Goal: Information Seeking & Learning: Learn about a topic

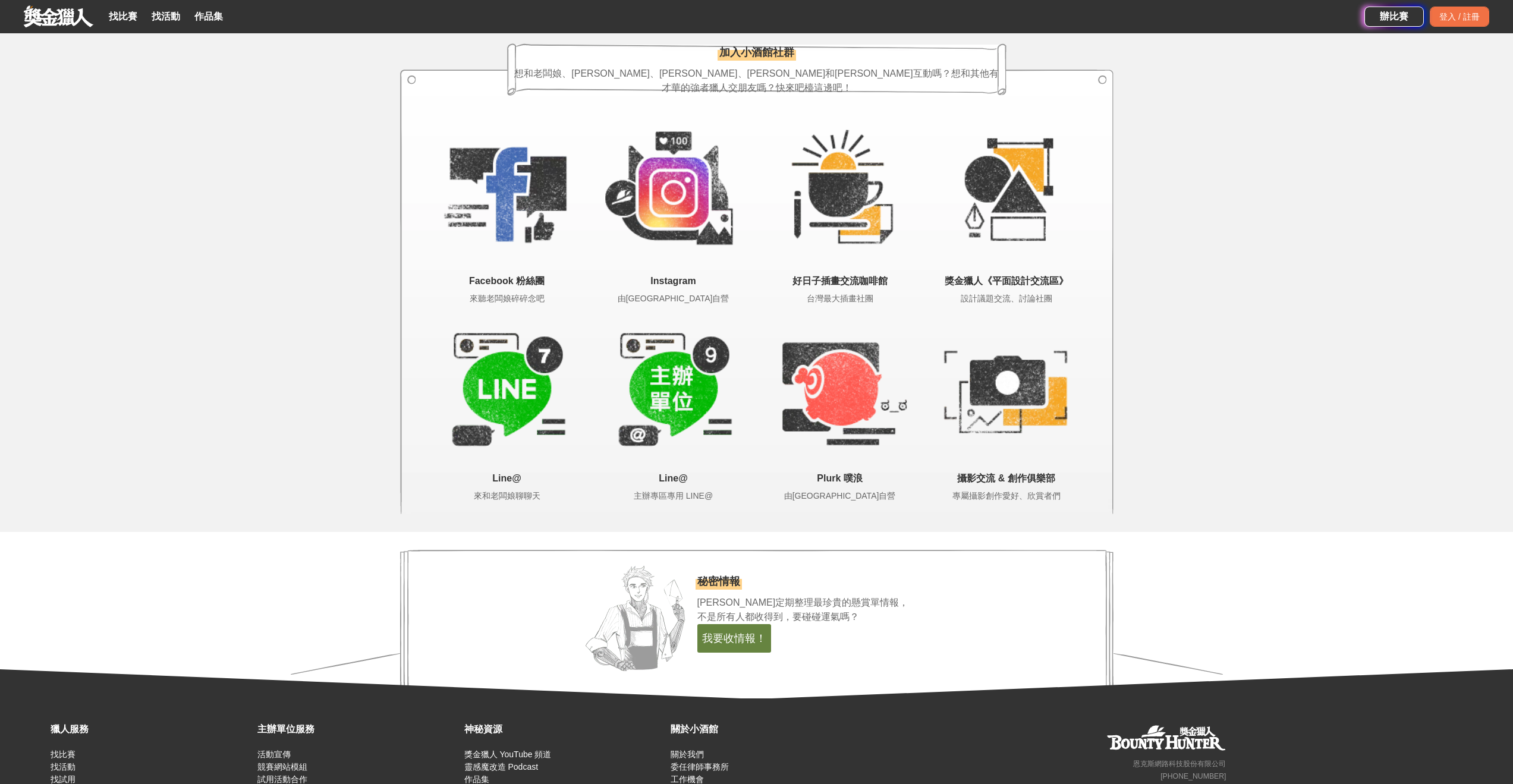
scroll to position [2514, 0]
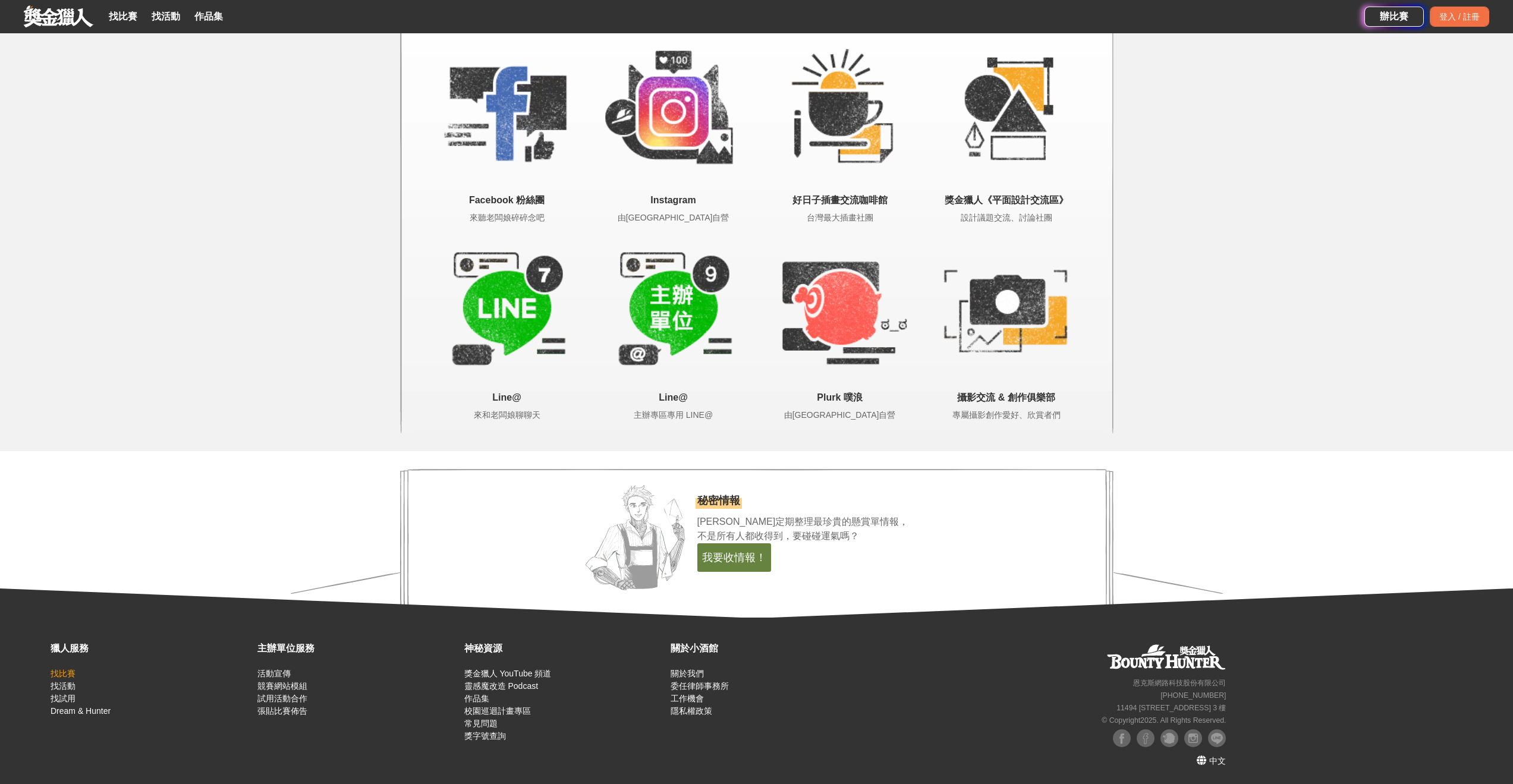
click at [57, 669] on link "找比賽" at bounding box center [63, 674] width 25 height 10
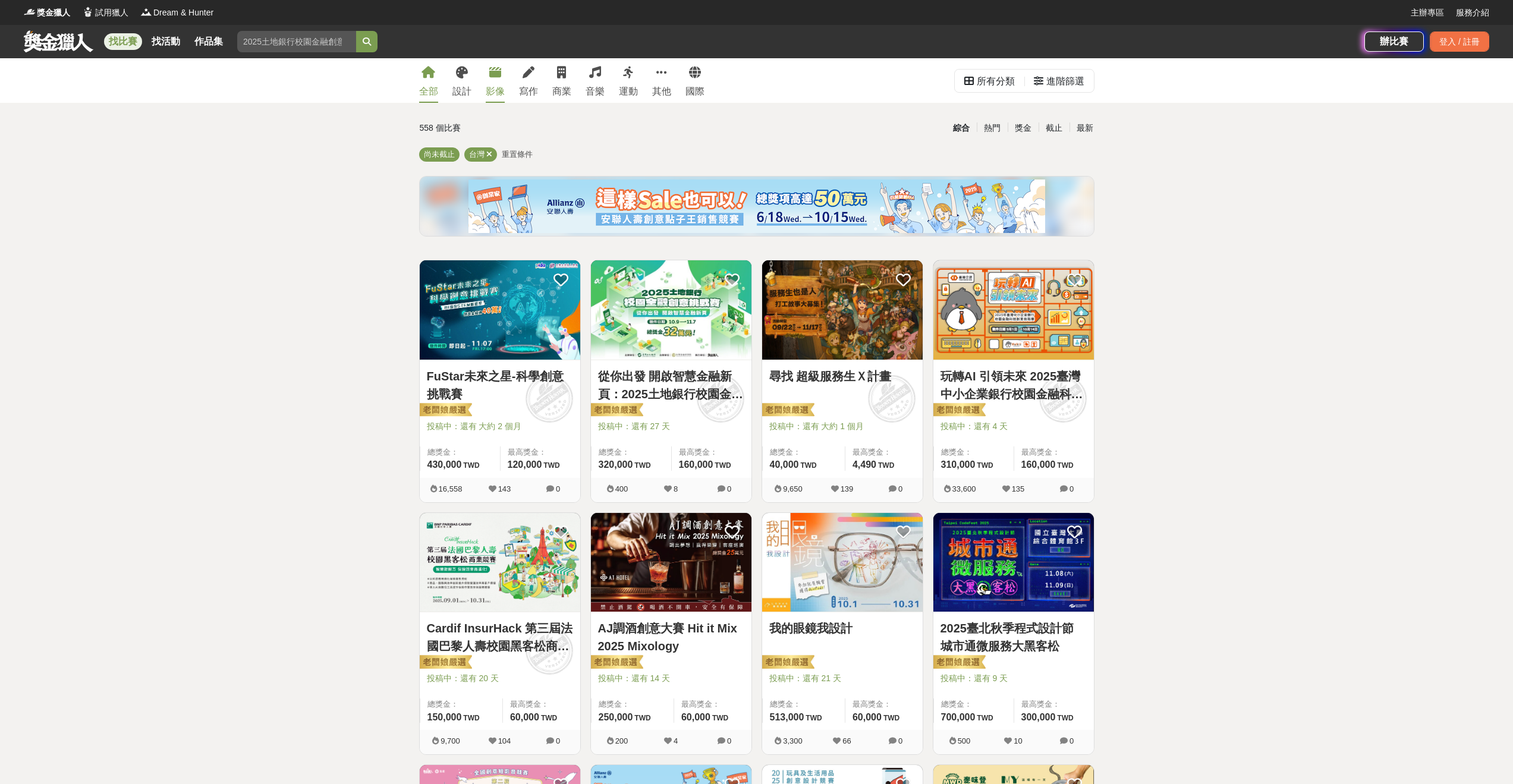
click at [496, 87] on div "影像" at bounding box center [495, 91] width 19 height 14
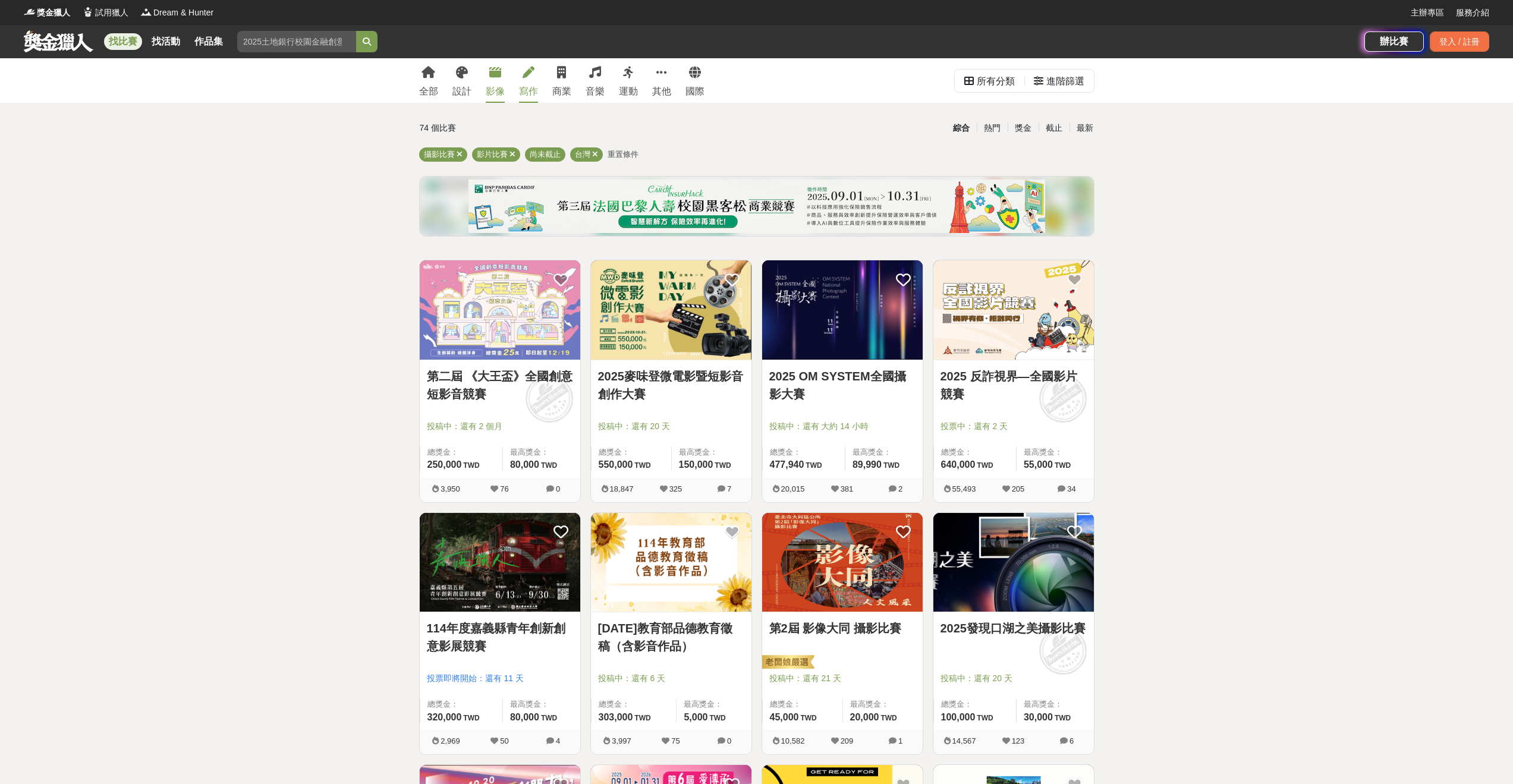
click at [530, 90] on div "寫作" at bounding box center [528, 91] width 19 height 14
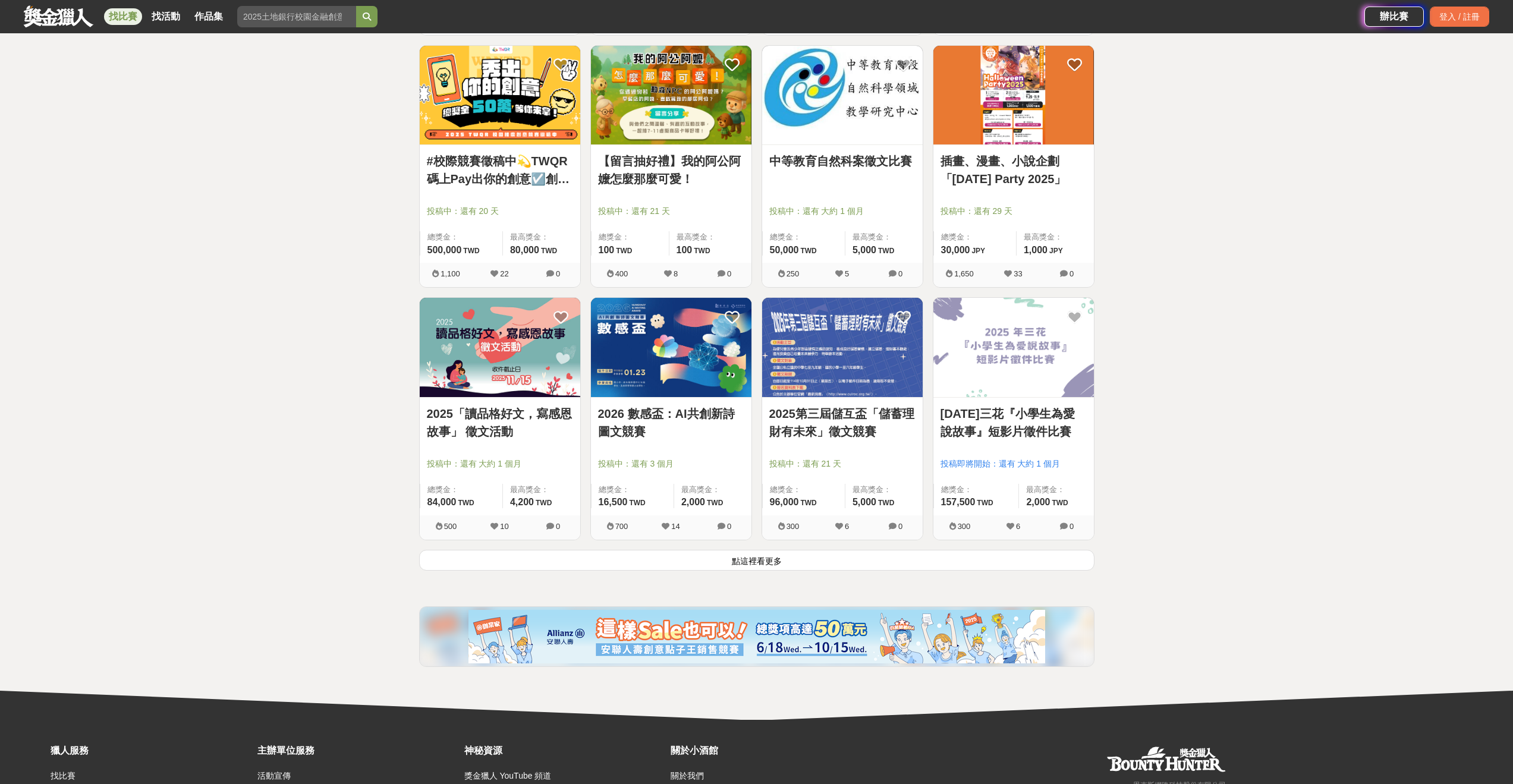
scroll to position [1268, 0]
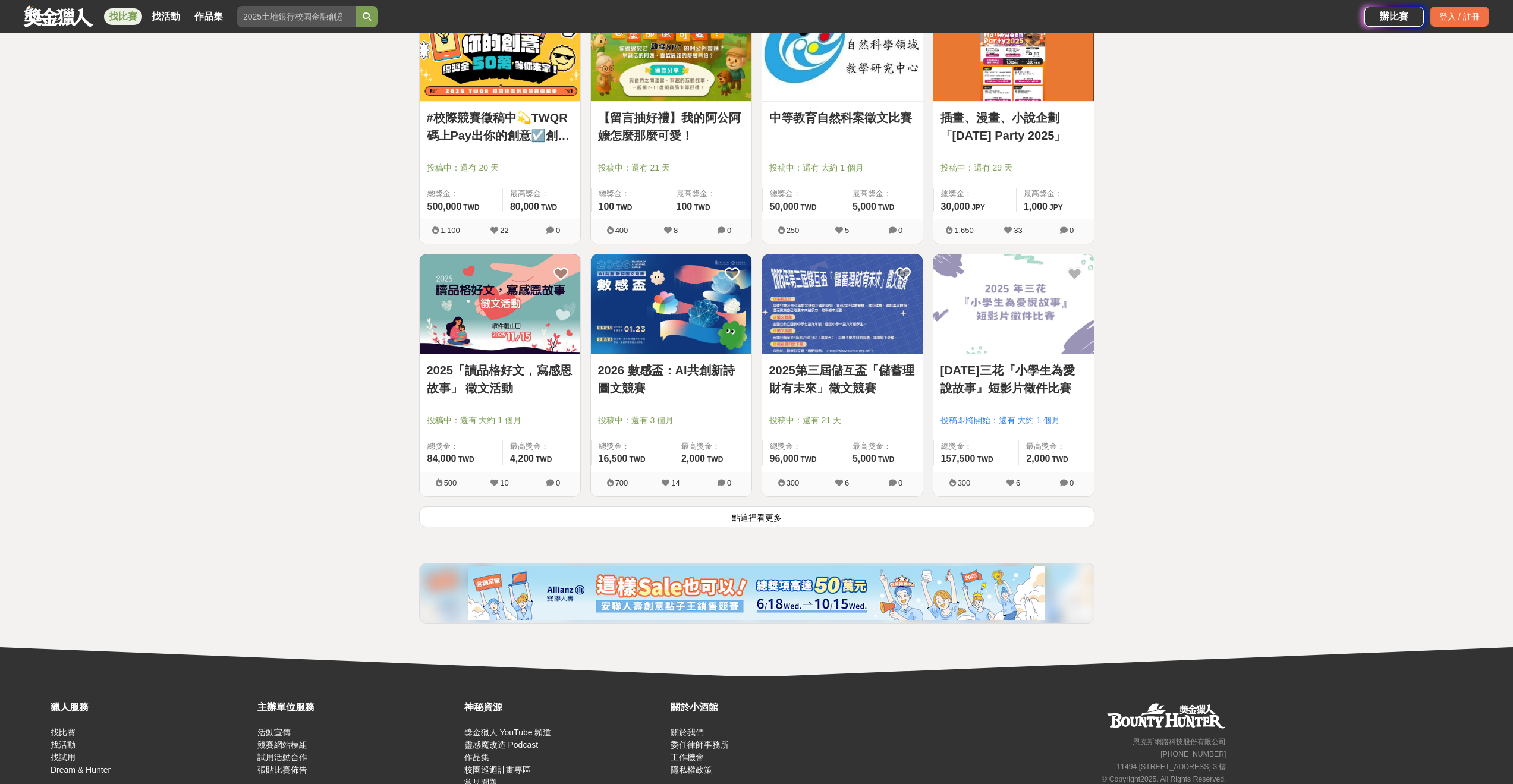
click at [743, 514] on button "點這裡看更多" at bounding box center [757, 517] width 676 height 21
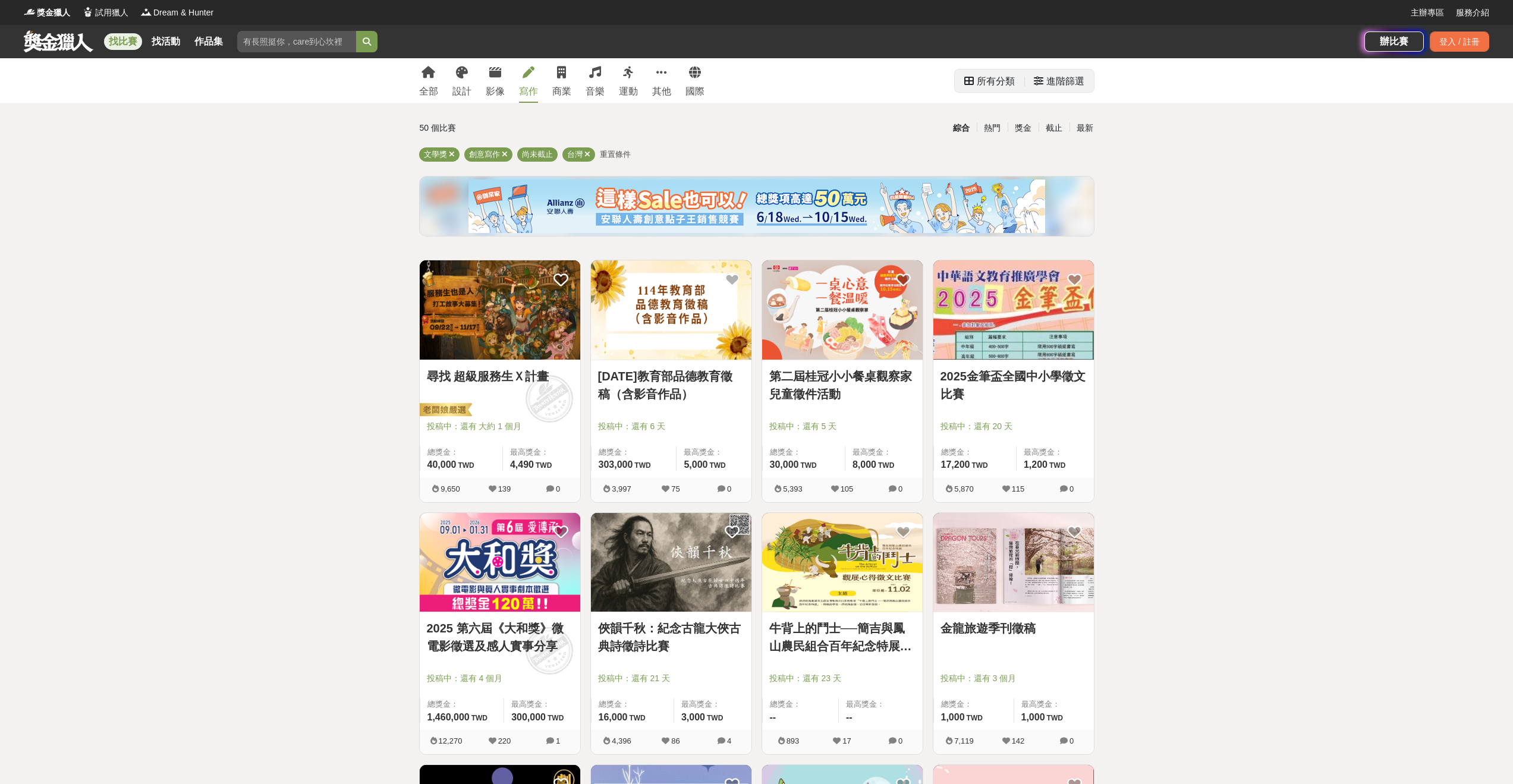
click at [1059, 80] on div "進階篩選" at bounding box center [1066, 81] width 38 height 24
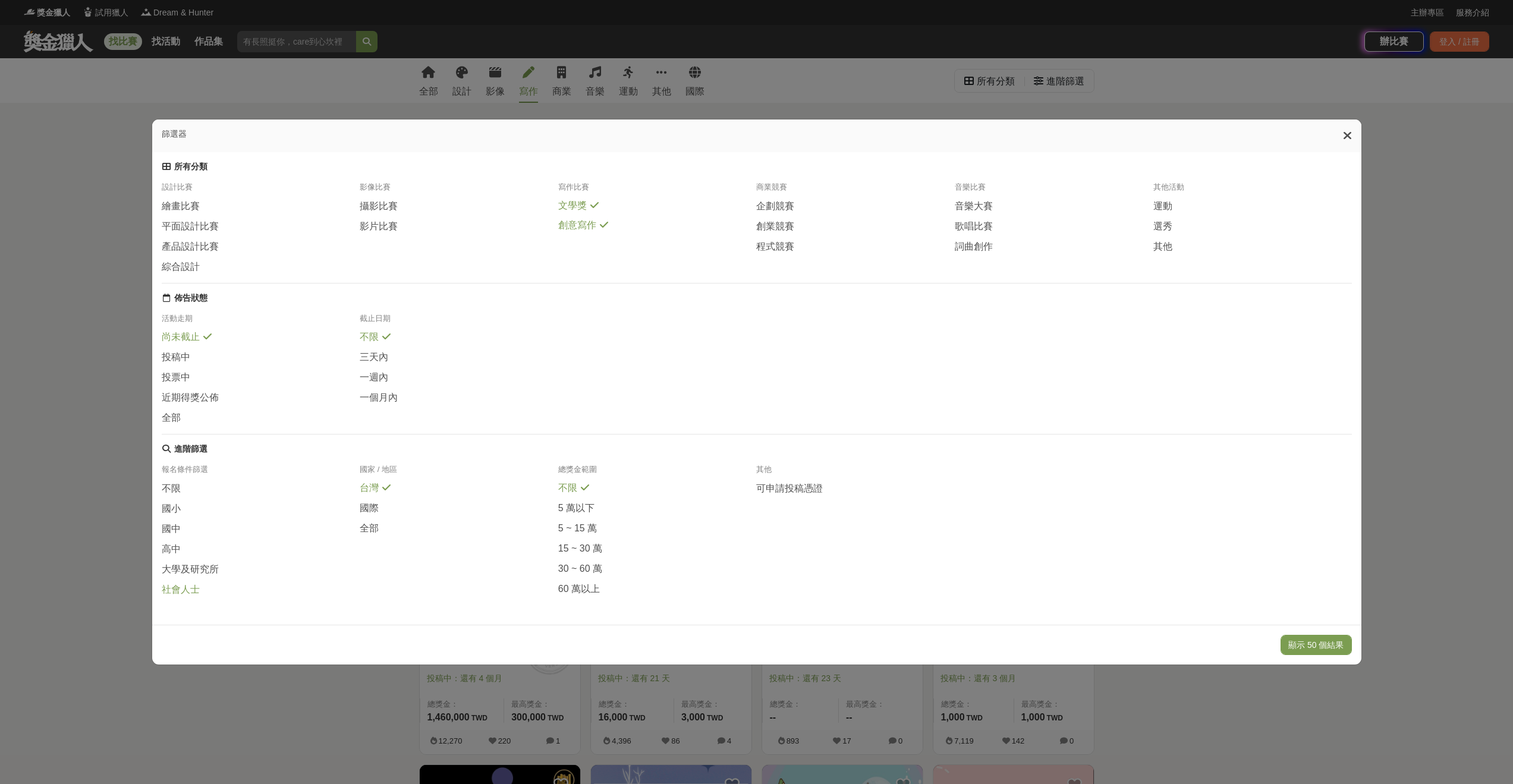
click at [203, 592] on span at bounding box center [208, 588] width 10 height 10
click at [1332, 655] on button "顯示 4 個結果" at bounding box center [1318, 644] width 67 height 20
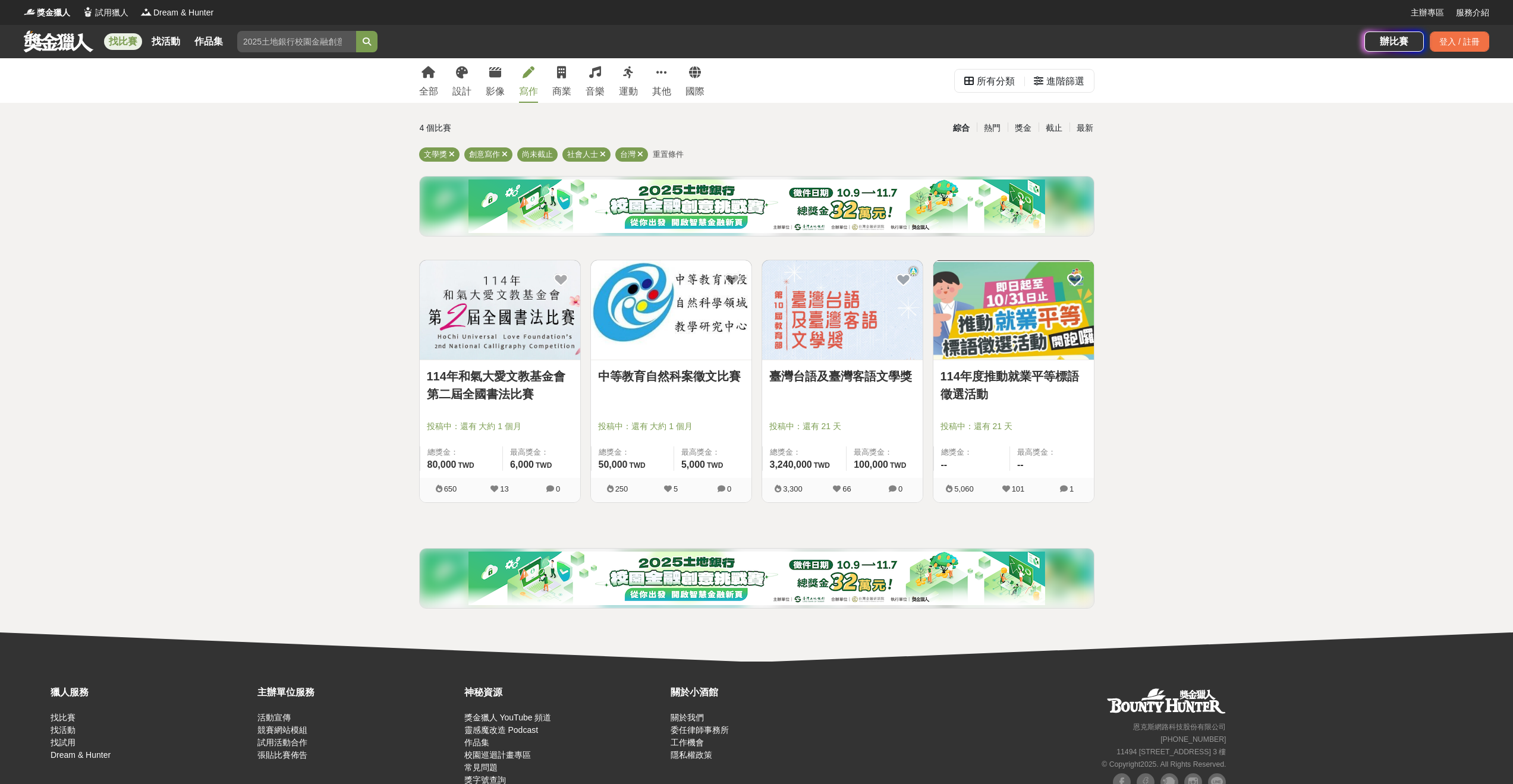
click at [505, 75] on div "全部 設計 影像 寫作 商業 音樂 運動 其他 國際" at bounding box center [562, 80] width 300 height 45
click at [495, 74] on icon at bounding box center [495, 72] width 12 height 12
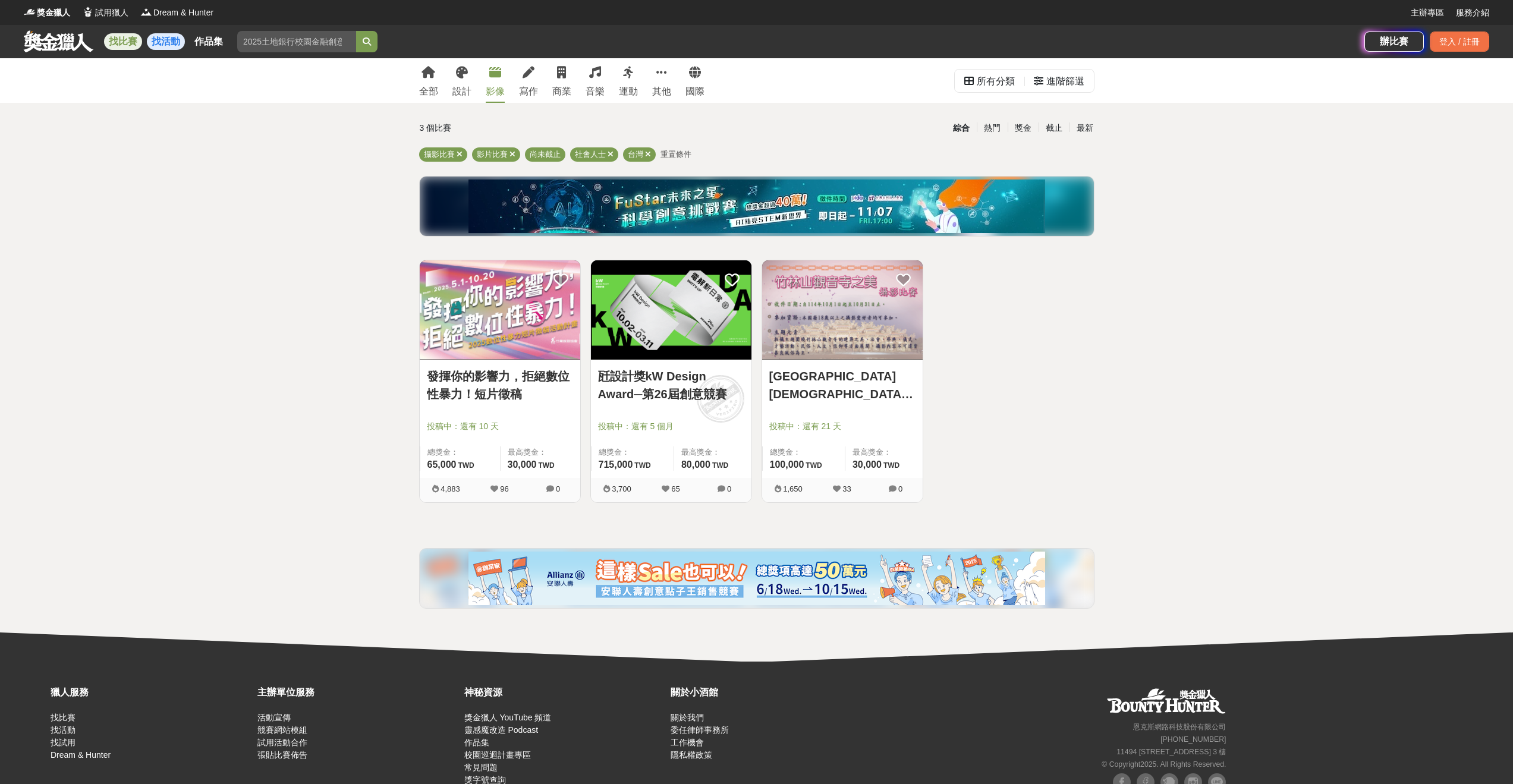
click at [174, 44] on link "找活動" at bounding box center [166, 41] width 38 height 16
